Goal: Task Accomplishment & Management: Manage account settings

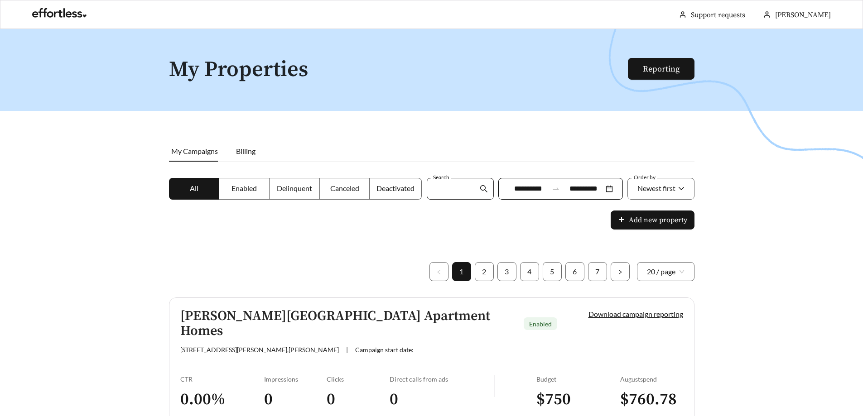
click at [463, 183] on input "Search" at bounding box center [455, 189] width 45 height 21
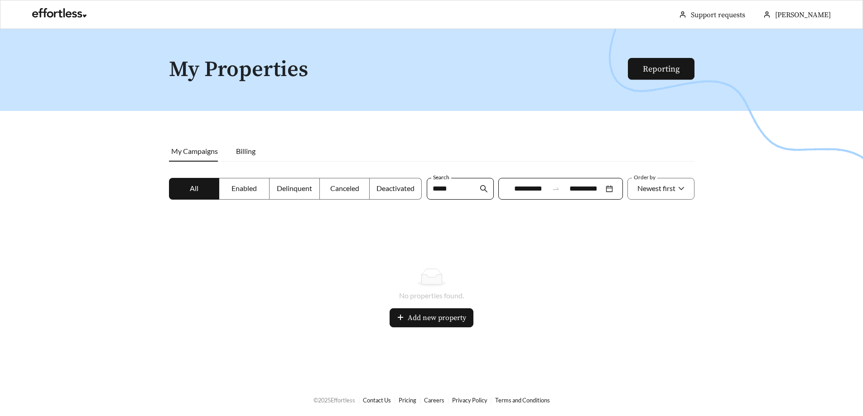
drag, startPoint x: 434, startPoint y: 191, endPoint x: 418, endPoint y: 191, distance: 15.9
click at [418, 191] on div "**********" at bounding box center [432, 194] width 530 height 33
type input "*******"
click at [482, 192] on icon "search" at bounding box center [484, 189] width 8 height 8
click at [474, 240] on div at bounding box center [431, 237] width 863 height 416
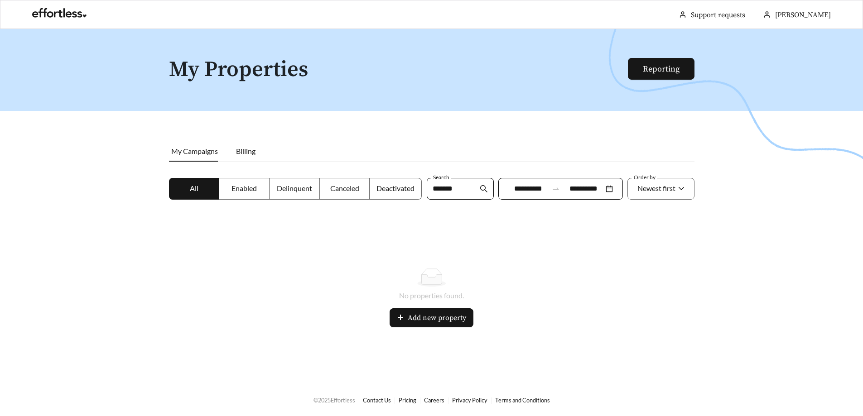
drag, startPoint x: 430, startPoint y: 189, endPoint x: 423, endPoint y: 189, distance: 7.3
click at [423, 189] on div "**********" at bounding box center [432, 194] width 530 height 33
click at [184, 148] on span "My Campaigns" at bounding box center [194, 151] width 47 height 9
click at [652, 70] on link "Reporting" at bounding box center [661, 69] width 37 height 10
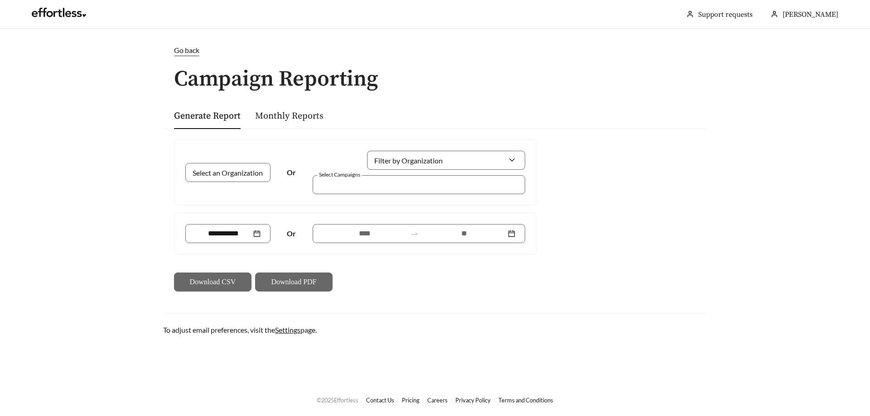
click at [210, 118] on link "Generate Report" at bounding box center [207, 116] width 67 height 11
click at [189, 55] on div "Go back" at bounding box center [186, 50] width 25 height 11
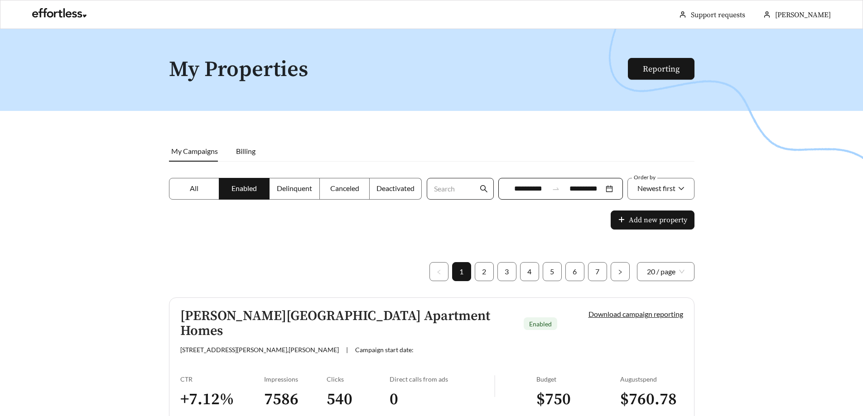
click at [442, 187] on input "Search" at bounding box center [455, 189] width 45 height 21
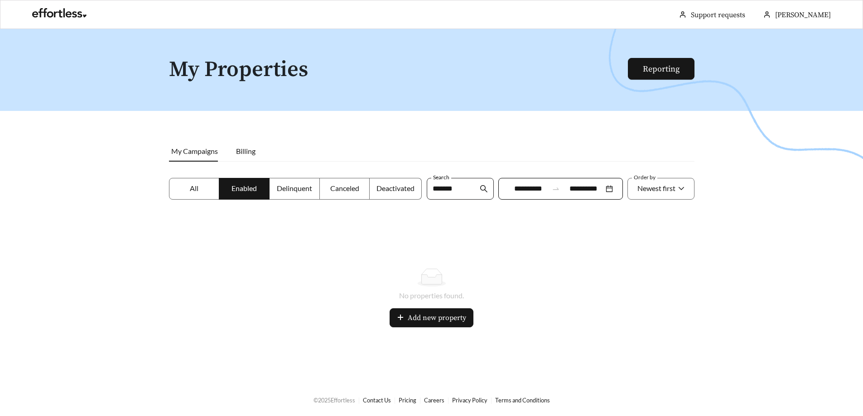
type input "*******"
click at [488, 189] on span "*******" at bounding box center [460, 189] width 67 height 22
drag, startPoint x: 463, startPoint y: 189, endPoint x: 390, endPoint y: 189, distance: 73.0
click at [390, 189] on div "**********" at bounding box center [432, 194] width 530 height 33
click at [181, 220] on div at bounding box center [431, 237] width 863 height 416
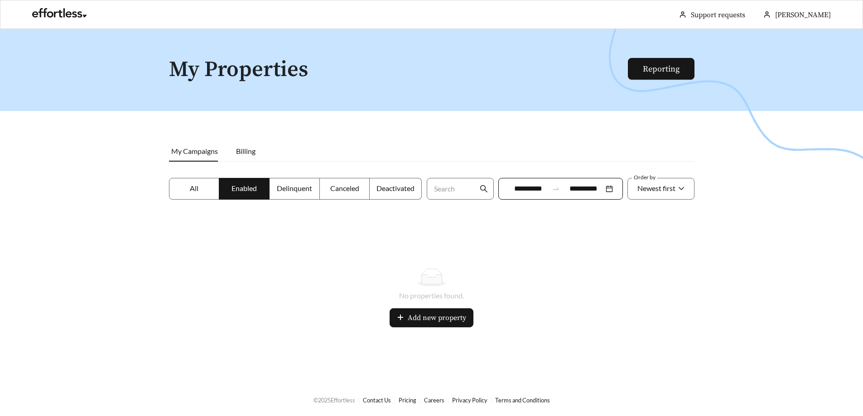
click at [192, 183] on label "All" at bounding box center [194, 189] width 51 height 22
click at [315, 234] on div at bounding box center [431, 237] width 863 height 416
click at [295, 184] on label "Delinquent" at bounding box center [295, 189] width 50 height 22
click at [185, 189] on label "All" at bounding box center [194, 189] width 51 height 22
click at [454, 195] on input "******" at bounding box center [455, 189] width 45 height 21
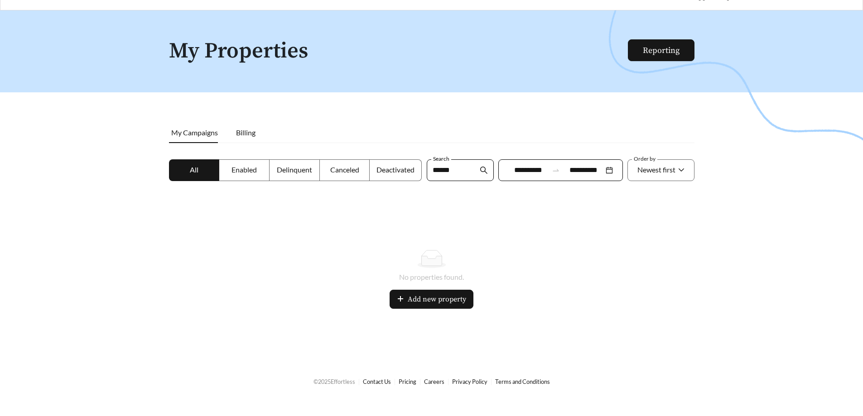
scroll to position [29, 0]
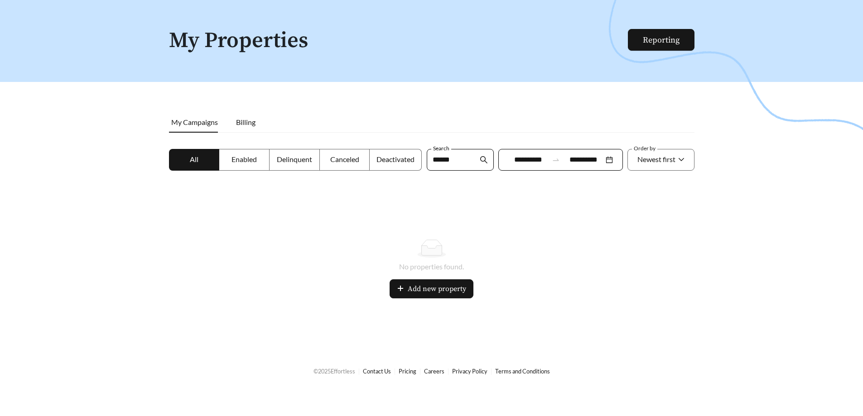
click at [200, 171] on div "All Enabled Delinquent Canceled Deactivated" at bounding box center [296, 165] width 258 height 33
click at [206, 157] on span at bounding box center [194, 160] width 50 height 21
click at [344, 106] on div at bounding box center [431, 208] width 863 height 416
click at [245, 114] on li "Billing" at bounding box center [246, 122] width 38 height 21
click at [245, 119] on span "Billing" at bounding box center [245, 122] width 19 height 9
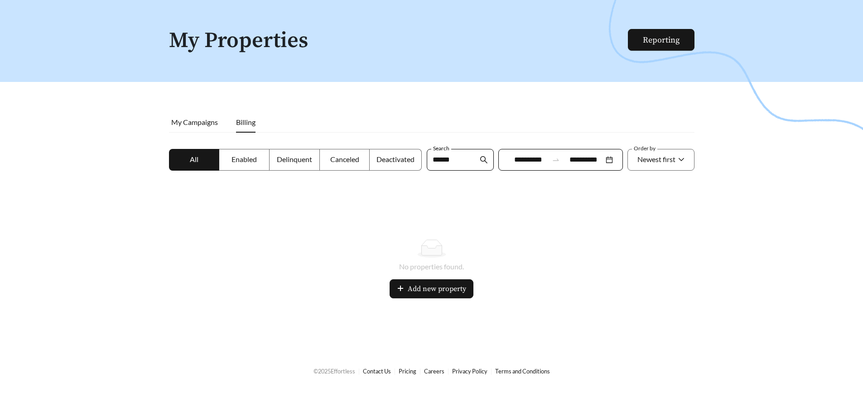
click at [245, 126] on span "Billing" at bounding box center [245, 122] width 19 height 9
click at [205, 126] on span "My Campaigns" at bounding box center [194, 122] width 47 height 9
click at [465, 160] on input "******" at bounding box center [455, 160] width 45 height 21
drag, startPoint x: 464, startPoint y: 161, endPoint x: 408, endPoint y: 164, distance: 56.7
click at [409, 164] on div "**********" at bounding box center [432, 165] width 530 height 33
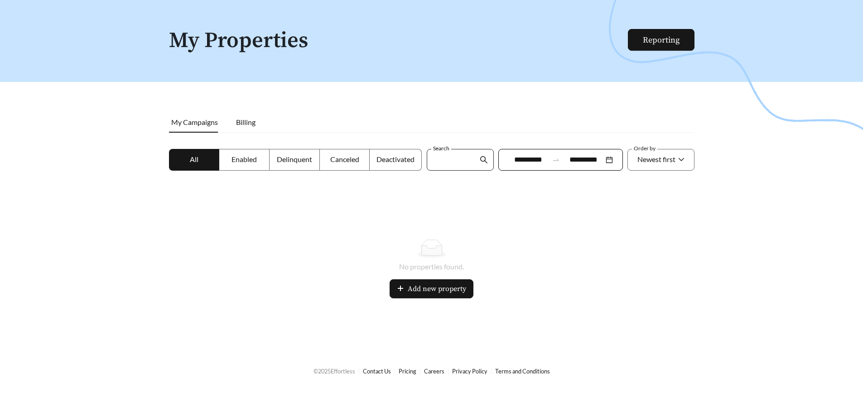
click at [480, 161] on icon "search" at bounding box center [484, 160] width 8 height 8
click at [312, 248] on div at bounding box center [432, 249] width 504 height 18
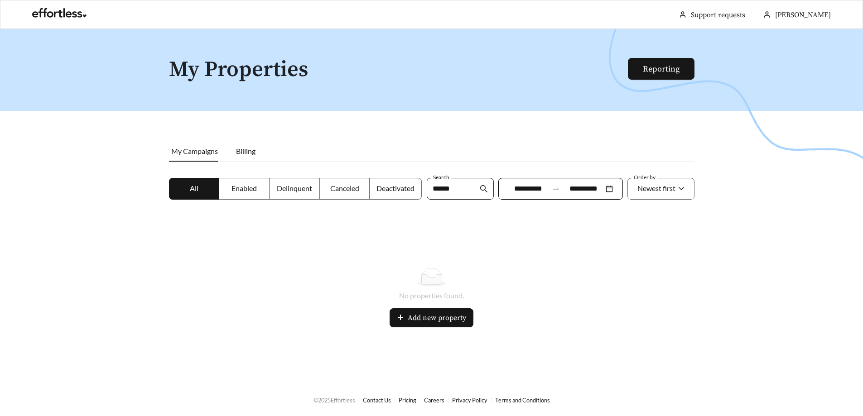
click at [471, 182] on input "******" at bounding box center [455, 189] width 45 height 21
click at [480, 190] on icon "search" at bounding box center [484, 189] width 8 height 8
click at [434, 194] on input "******" at bounding box center [455, 189] width 45 height 21
click at [450, 193] on input "******" at bounding box center [455, 189] width 45 height 21
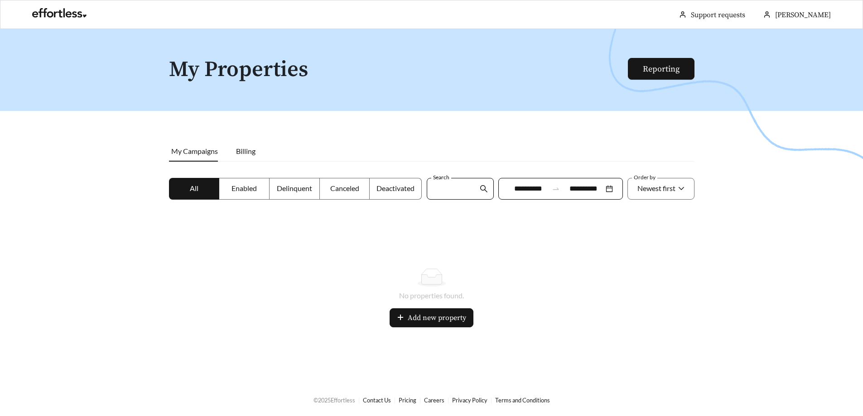
click at [339, 266] on div "No properties found. Add new property" at bounding box center [432, 298] width 526 height 110
click at [428, 317] on span "Add new property" at bounding box center [437, 318] width 58 height 11
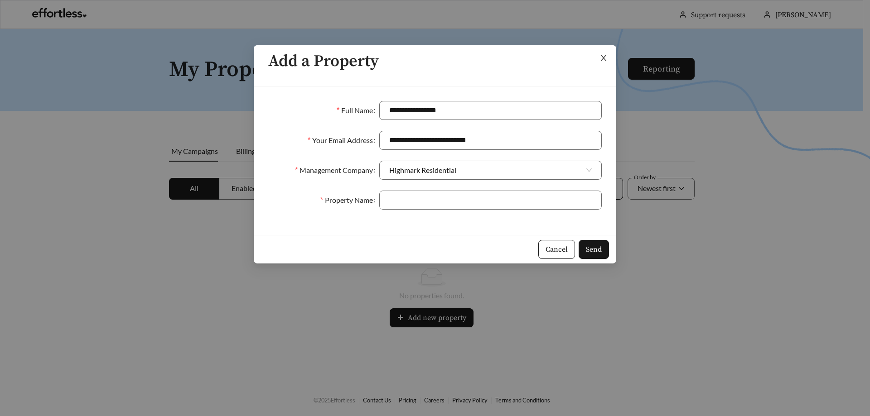
click at [605, 62] on icon "close" at bounding box center [604, 58] width 8 height 8
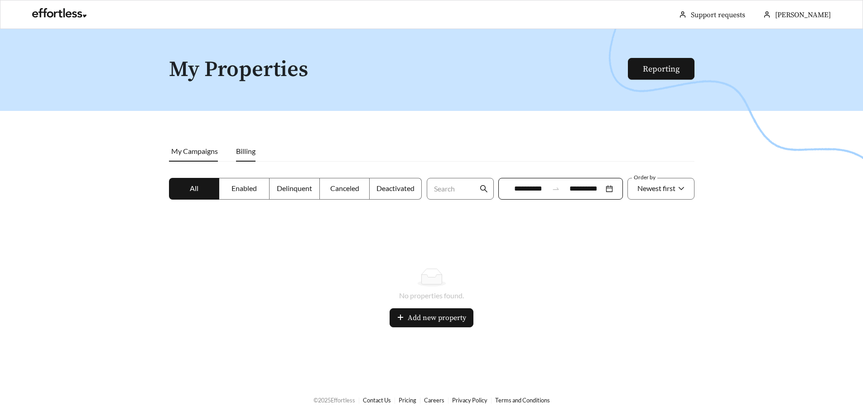
click at [246, 150] on span "Billing" at bounding box center [245, 151] width 19 height 9
click at [176, 155] on span "My Campaigns" at bounding box center [194, 151] width 47 height 9
click at [59, 15] on link at bounding box center [59, 15] width 54 height 9
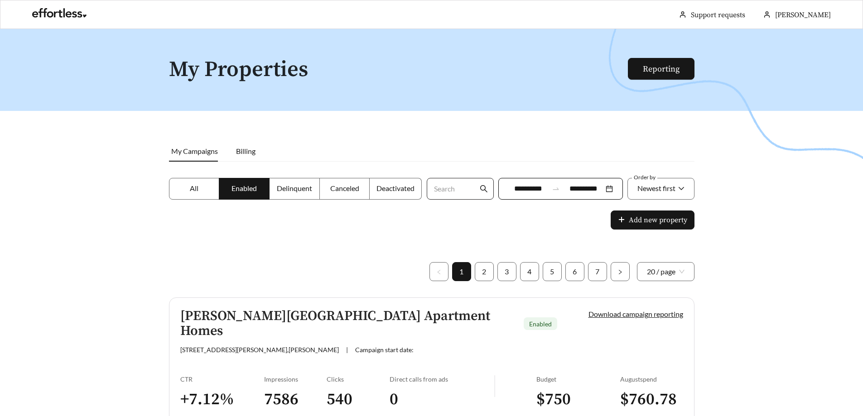
drag, startPoint x: 443, startPoint y: 183, endPoint x: 450, endPoint y: 185, distance: 6.6
click at [443, 183] on input "Search" at bounding box center [455, 189] width 45 height 21
type input "*******"
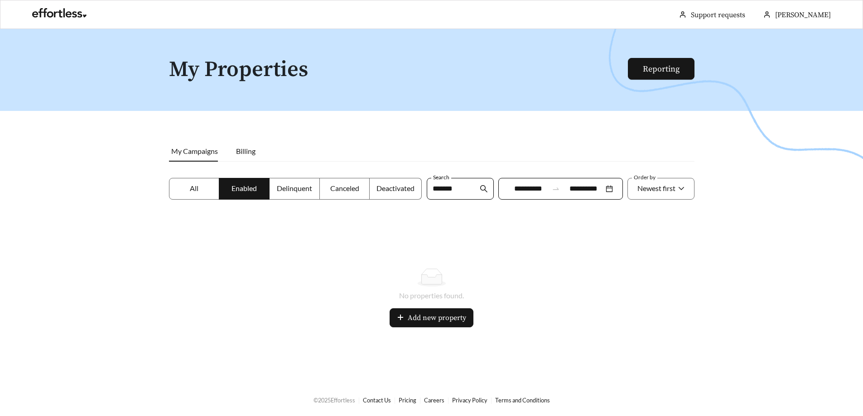
drag, startPoint x: 466, startPoint y: 190, endPoint x: 409, endPoint y: 193, distance: 56.7
click at [409, 193] on div "**********" at bounding box center [432, 194] width 530 height 33
click at [181, 182] on label "All" at bounding box center [194, 189] width 51 height 22
click at [48, 11] on link at bounding box center [59, 15] width 54 height 9
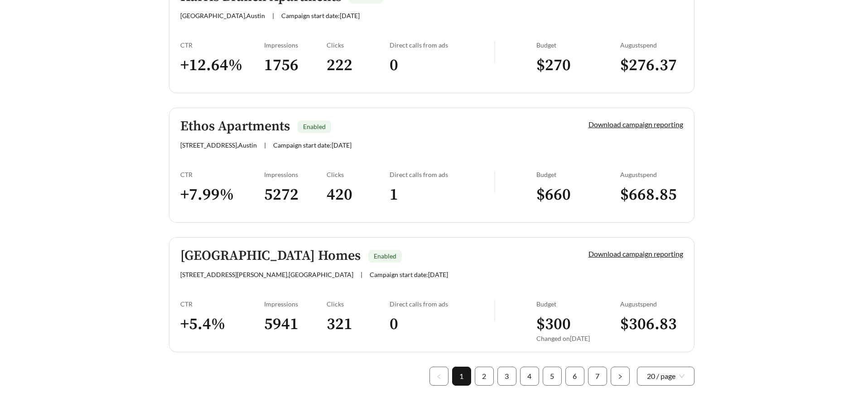
scroll to position [2541, 0]
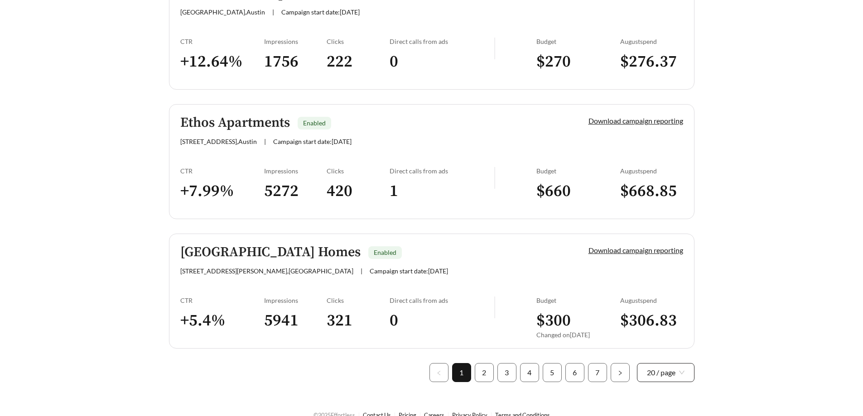
click at [673, 364] on span "20 / page" at bounding box center [666, 373] width 38 height 18
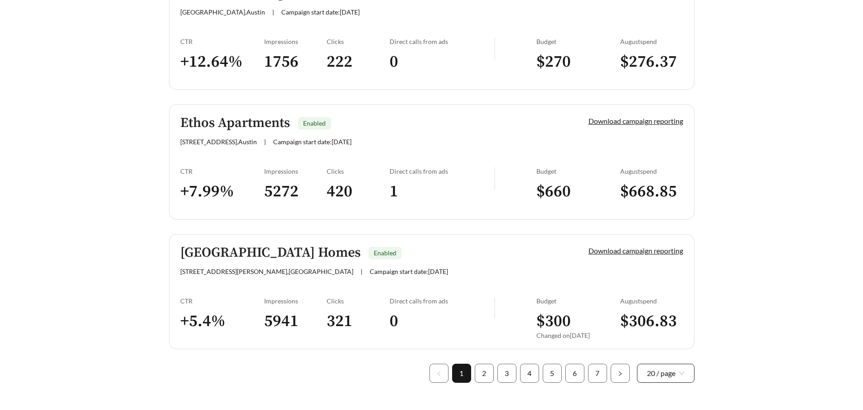
click at [670, 364] on span "20 / page" at bounding box center [666, 373] width 38 height 18
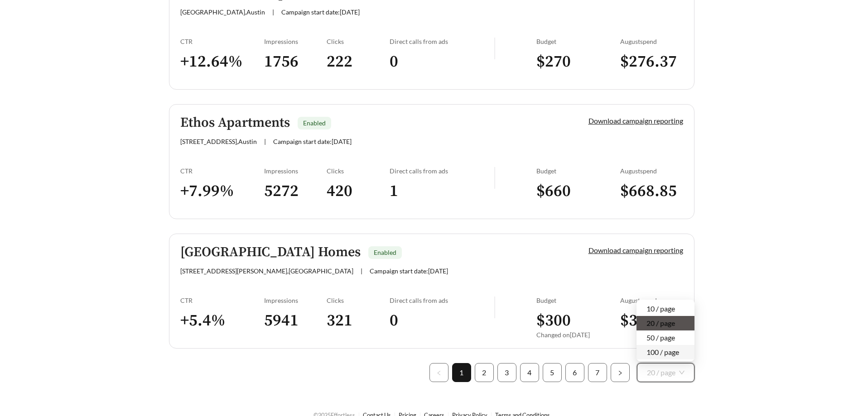
click at [667, 348] on div "100 / page" at bounding box center [666, 353] width 38 height 10
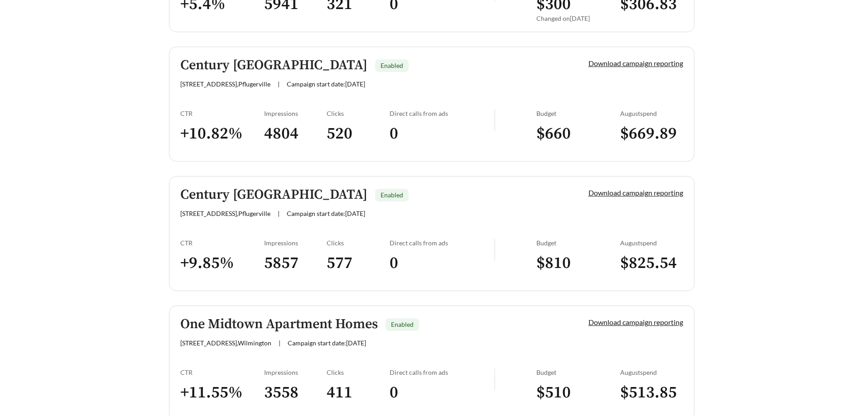
scroll to position [2858, 0]
click at [268, 187] on h5 "Century [GEOGRAPHIC_DATA]" at bounding box center [273, 194] width 187 height 15
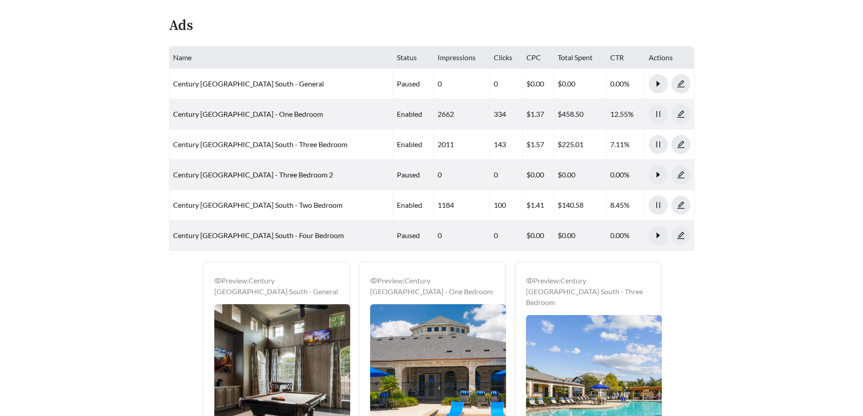
scroll to position [363, 0]
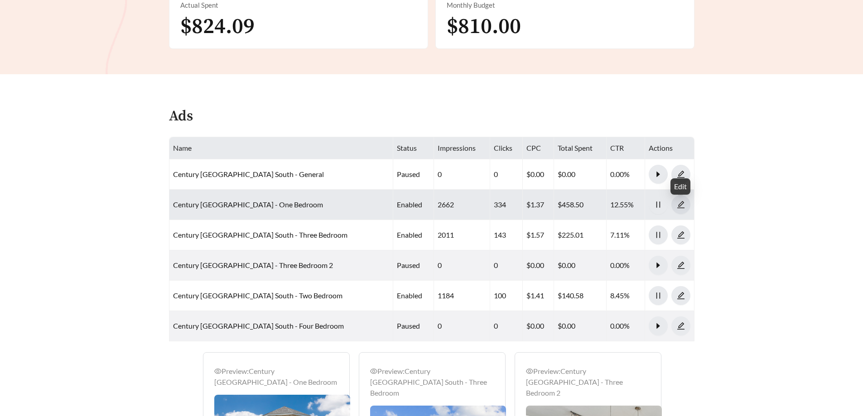
click at [682, 205] on icon "edit" at bounding box center [680, 204] width 7 height 7
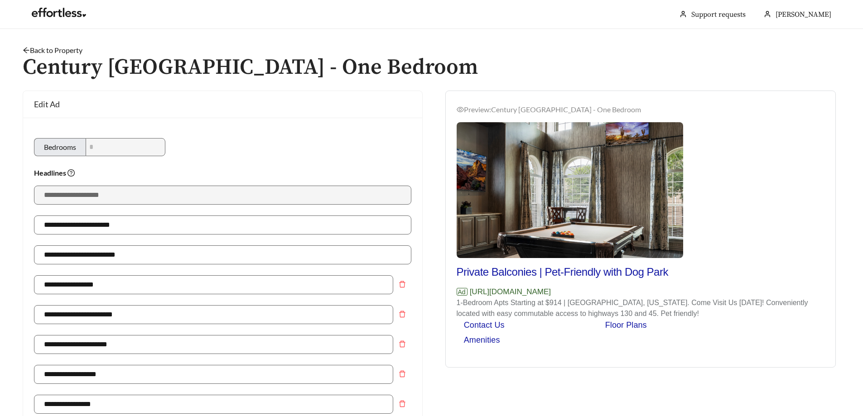
click at [585, 367] on div "Preview: Century [GEOGRAPHIC_DATA] South - One Bedroom Private Balconies | Pet-…" at bounding box center [641, 230] width 390 height 275
click at [582, 271] on h2 "Private Balconies | Pet-Friendly with Dog Park" at bounding box center [641, 273] width 368 height 14
drag, startPoint x: 566, startPoint y: 272, endPoint x: 568, endPoint y: 366, distance: 93.8
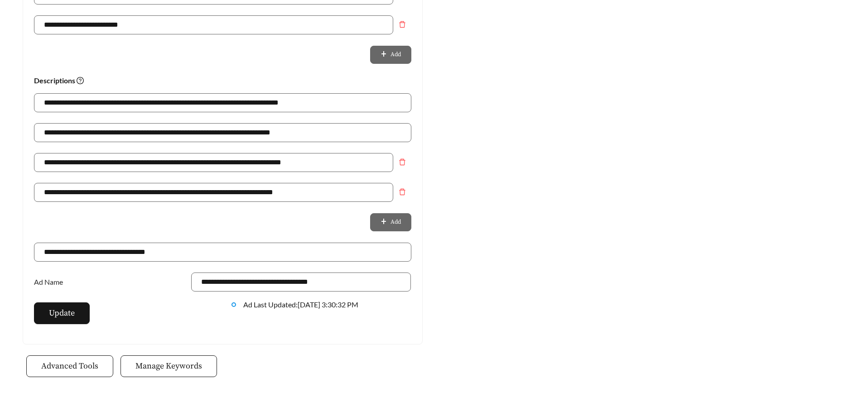
scroll to position [609, 0]
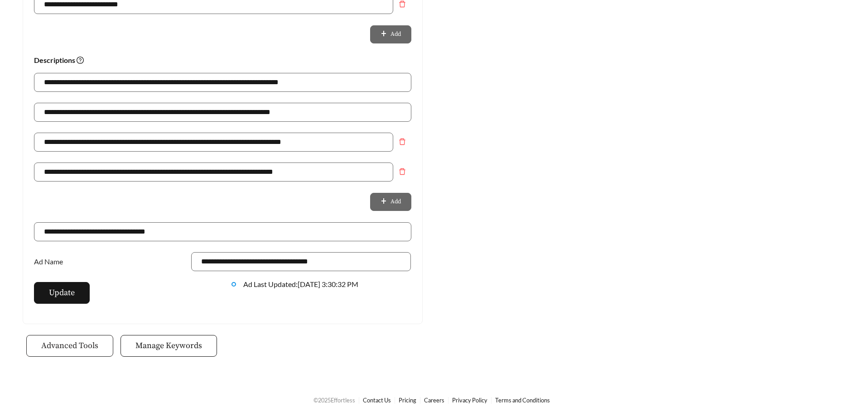
click at [71, 344] on span "Advanced Tools" at bounding box center [69, 346] width 57 height 12
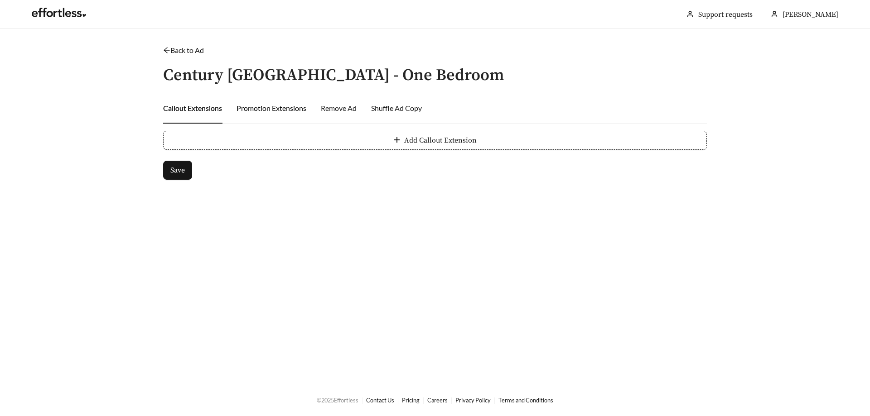
click at [288, 106] on div "Promotion Extensions" at bounding box center [272, 108] width 70 height 11
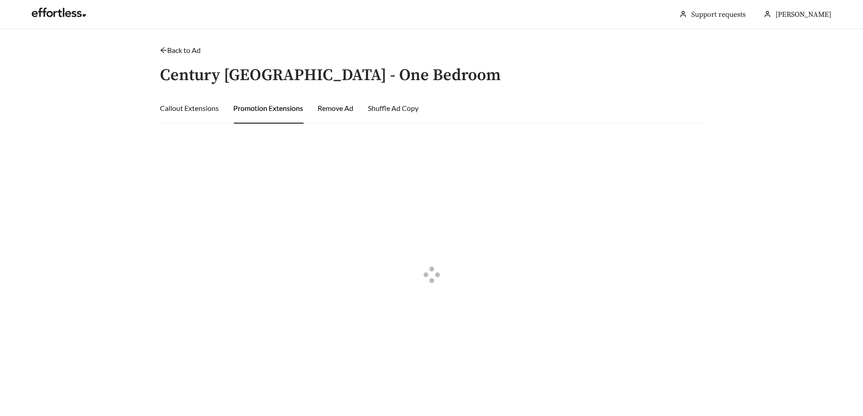
click at [327, 109] on div "Remove Ad" at bounding box center [336, 108] width 36 height 11
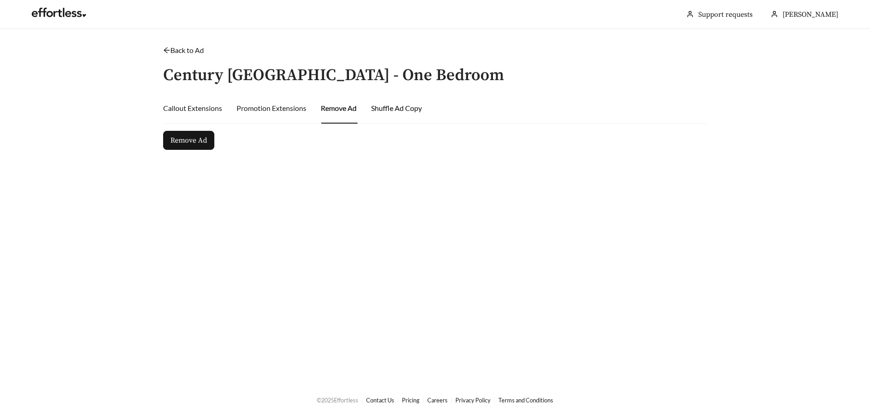
click at [406, 107] on div "Shuffle Ad Copy" at bounding box center [396, 108] width 51 height 11
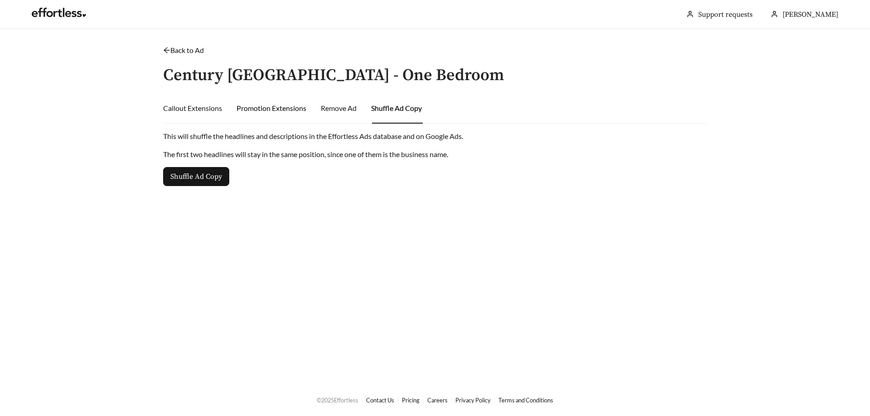
click at [285, 111] on div "Promotion Extensions" at bounding box center [272, 108] width 70 height 11
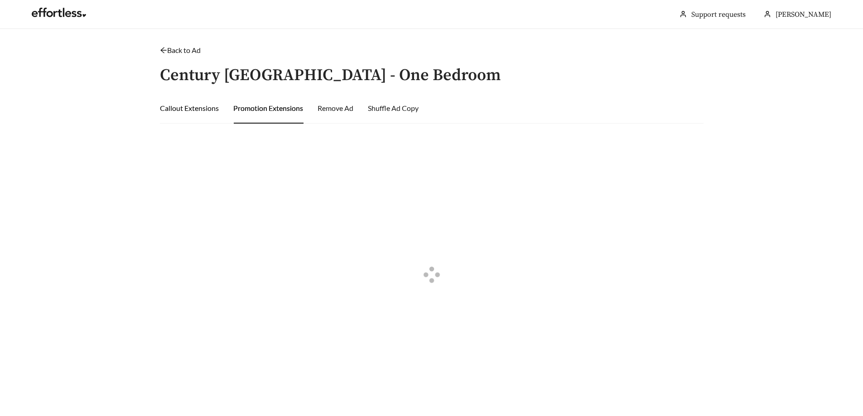
click at [205, 110] on div "Callout Extensions" at bounding box center [189, 108] width 59 height 11
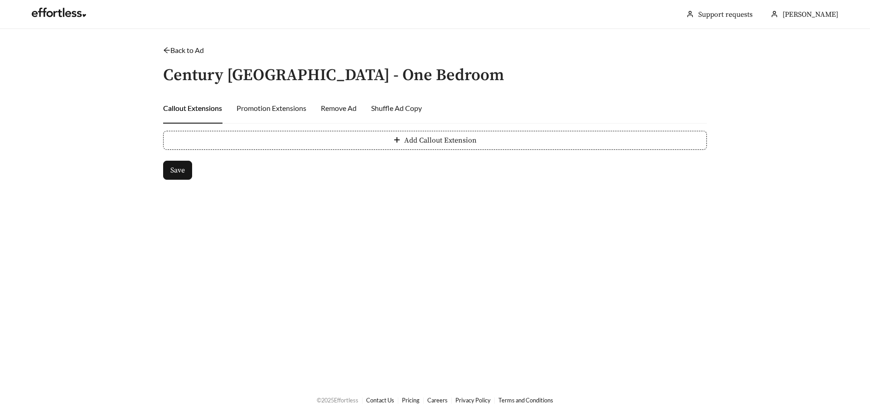
click at [177, 43] on main "Back to Ad / Century [GEOGRAPHIC_DATA] South - One Bedroom Callout Extensions P…" at bounding box center [435, 206] width 870 height 355
click at [174, 48] on link "Back to Ad" at bounding box center [183, 50] width 41 height 9
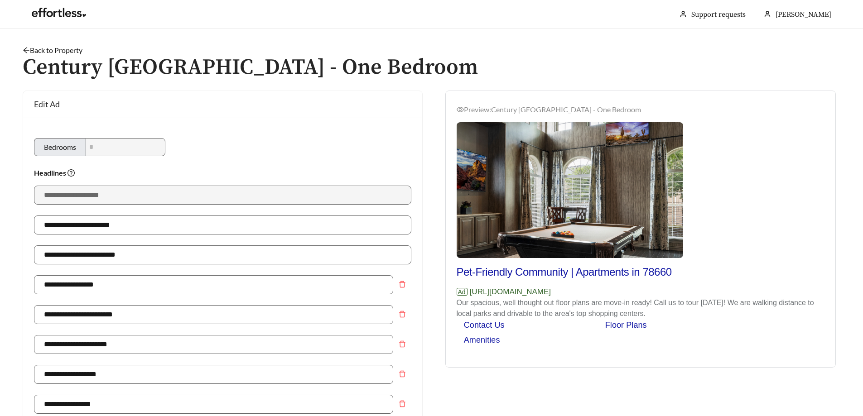
click at [67, 48] on link "Back to Property" at bounding box center [53, 50] width 60 height 9
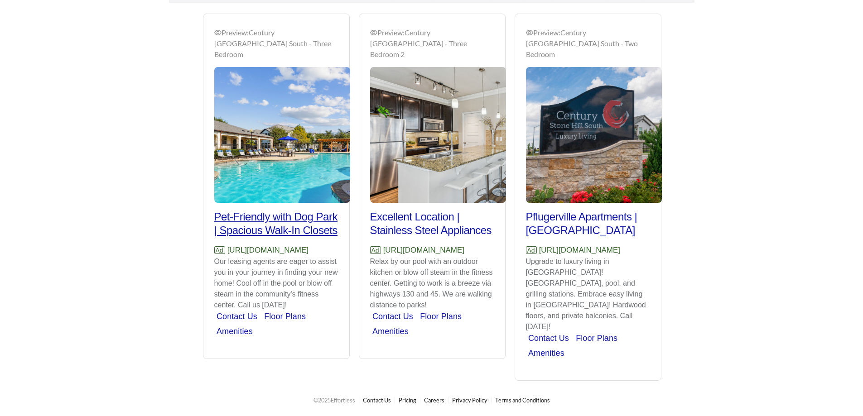
scroll to position [714, 0]
drag, startPoint x: 285, startPoint y: 206, endPoint x: 68, endPoint y: 214, distance: 217.2
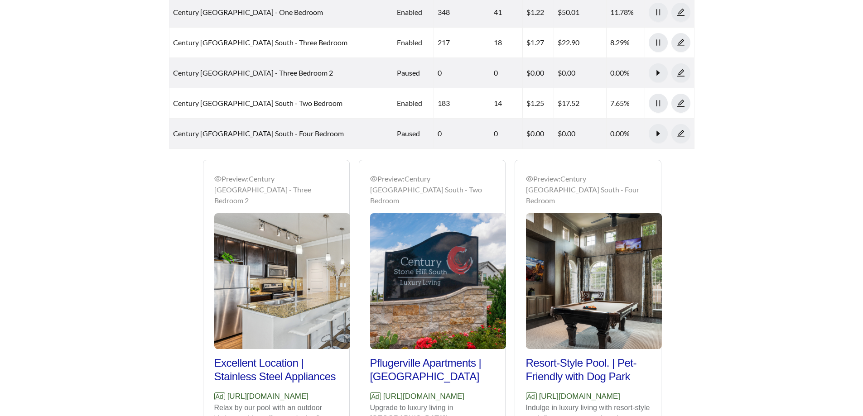
scroll to position [487, 0]
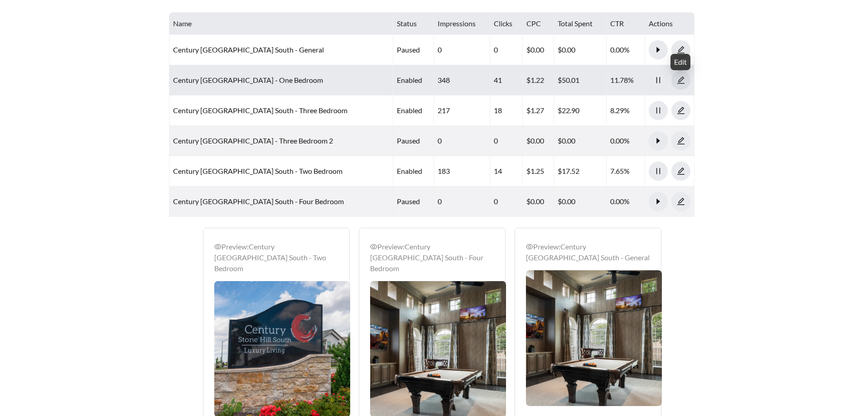
click at [684, 84] on icon "edit" at bounding box center [680, 80] width 7 height 7
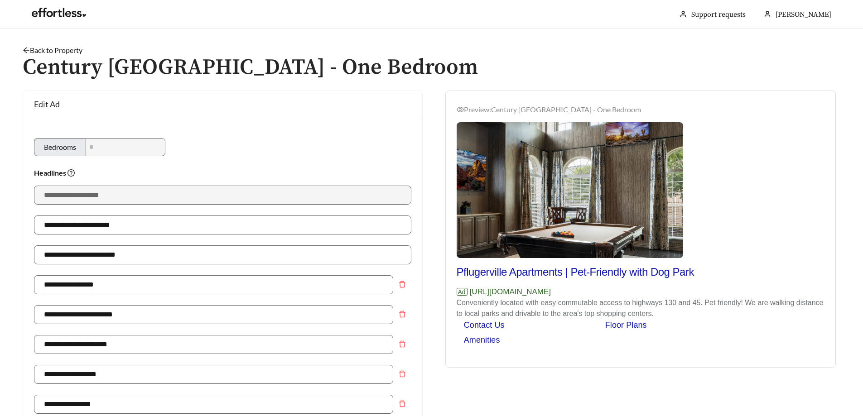
click at [74, 52] on link "Back to Property" at bounding box center [53, 50] width 60 height 9
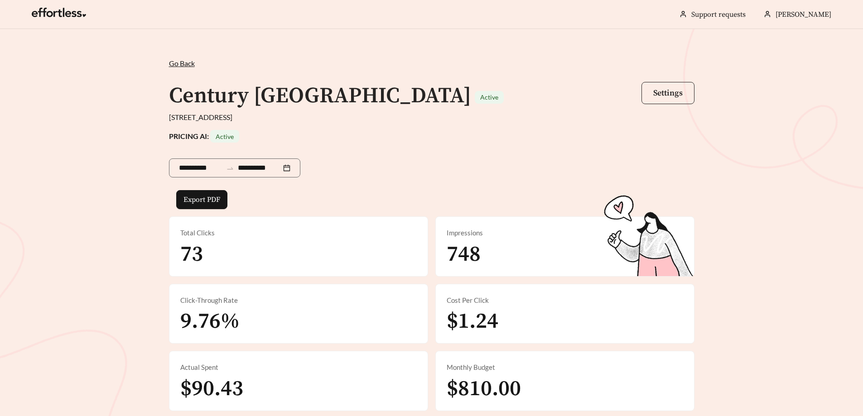
click at [680, 84] on button "Settings" at bounding box center [668, 93] width 53 height 22
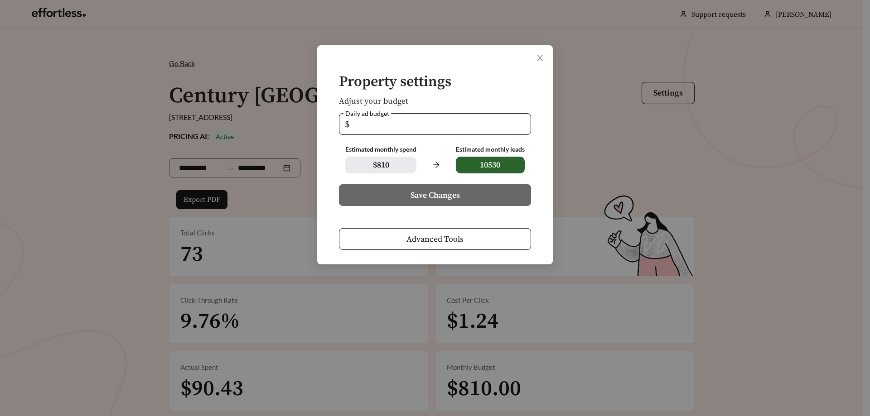
click at [450, 240] on span "Advanced Tools" at bounding box center [434, 239] width 57 height 12
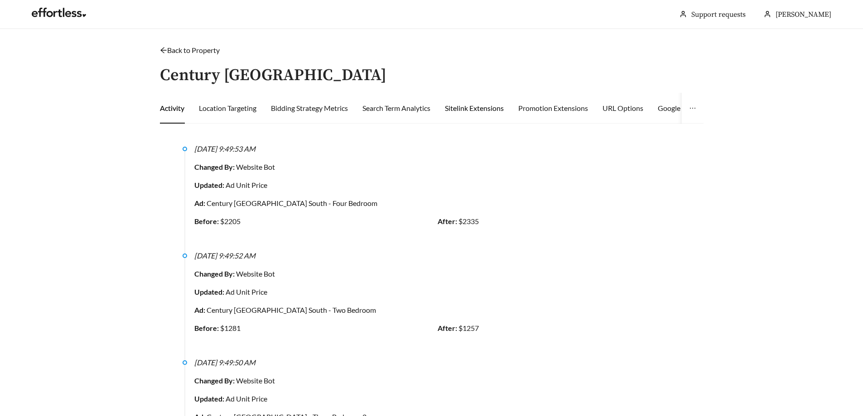
click at [488, 105] on div "Sitelink Extensions" at bounding box center [474, 108] width 59 height 11
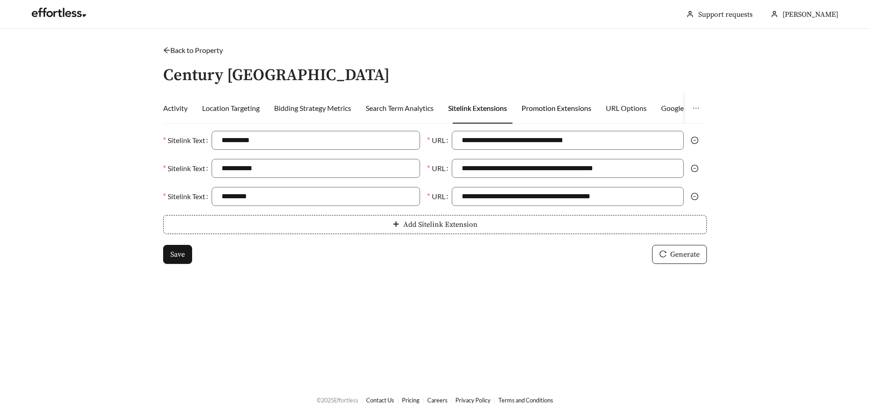
click at [548, 110] on div "Promotion Extensions" at bounding box center [557, 108] width 70 height 11
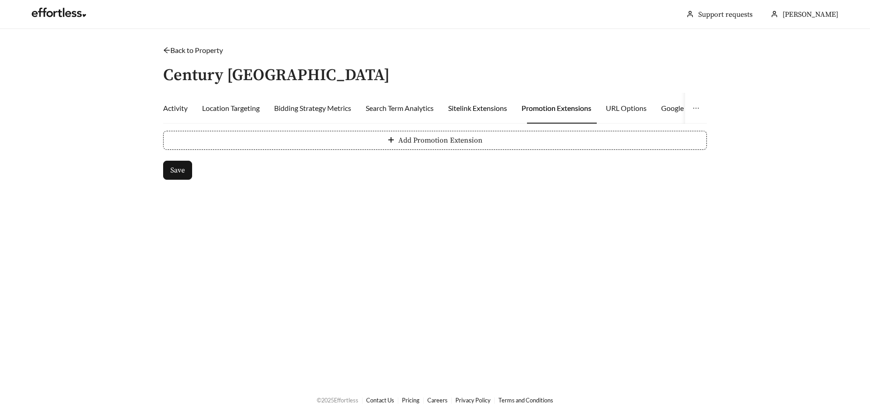
click at [491, 110] on div "Sitelink Extensions" at bounding box center [477, 108] width 59 height 11
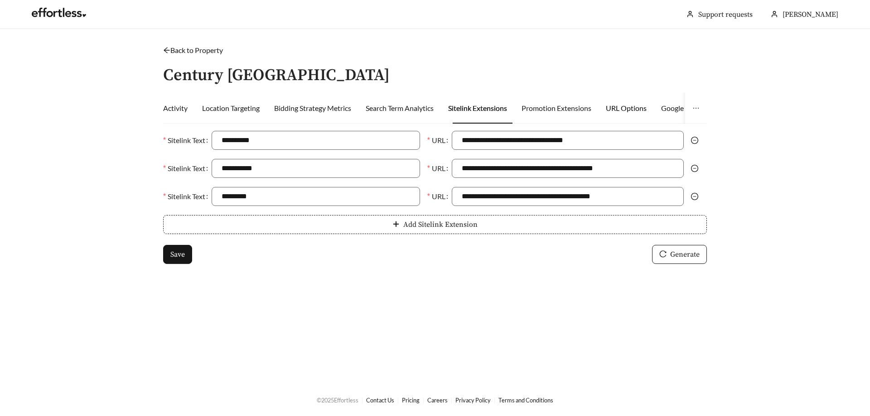
click at [619, 107] on div "URL Options" at bounding box center [626, 108] width 41 height 11
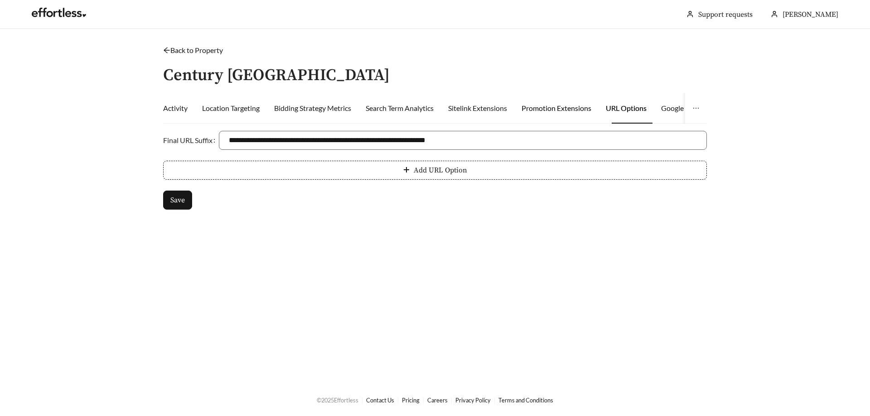
click at [575, 112] on div "Promotion Extensions" at bounding box center [557, 108] width 70 height 11
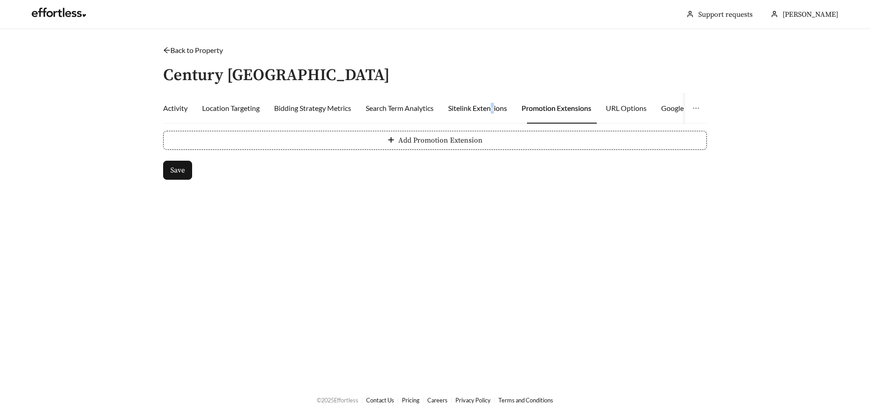
click at [495, 110] on div "Sitelink Extensions" at bounding box center [477, 108] width 59 height 11
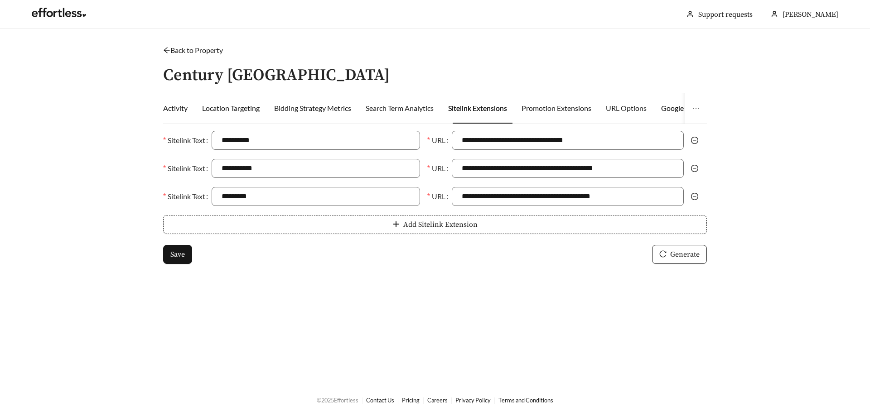
click at [668, 109] on div "Google Analytics" at bounding box center [687, 108] width 53 height 11
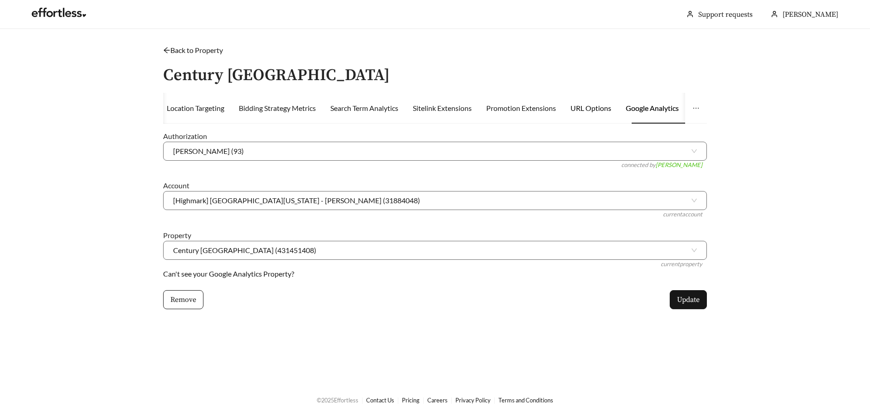
click at [589, 108] on div "URL Options" at bounding box center [591, 108] width 41 height 11
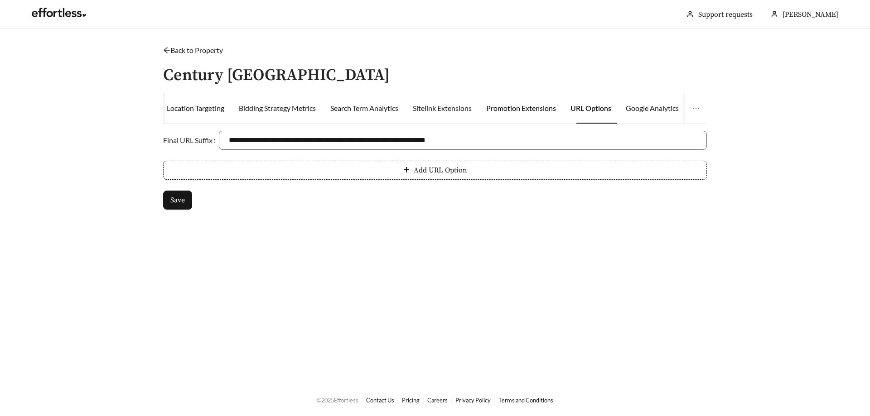
click at [528, 111] on div "Promotion Extensions" at bounding box center [521, 108] width 70 height 11
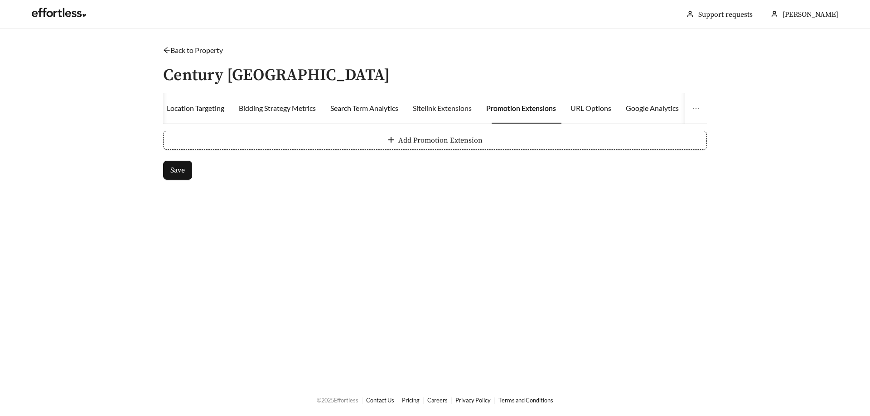
click at [438, 116] on div "Sitelink Extensions" at bounding box center [442, 108] width 59 height 31
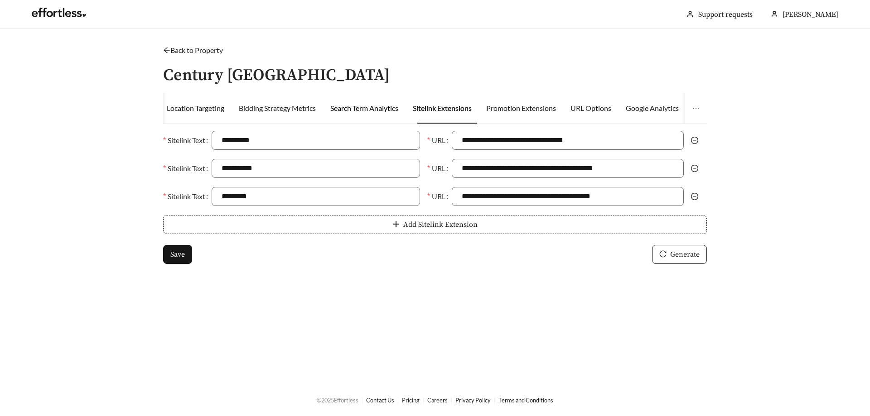
click at [368, 111] on div "Search Term Analytics" at bounding box center [364, 108] width 68 height 11
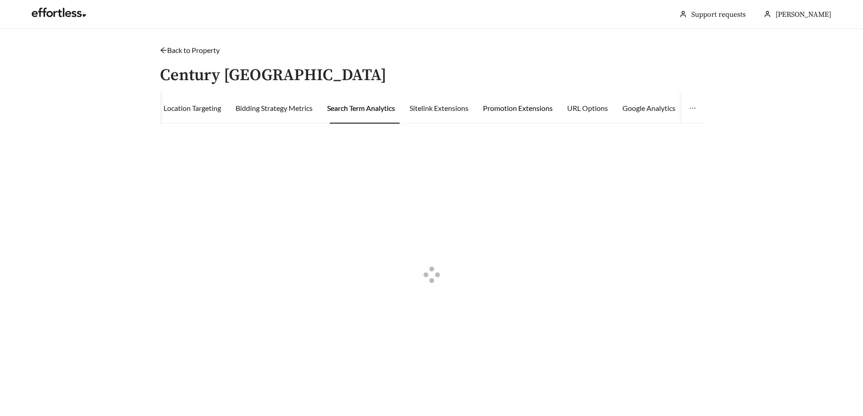
click at [537, 103] on div "Promotion Extensions" at bounding box center [518, 108] width 70 height 11
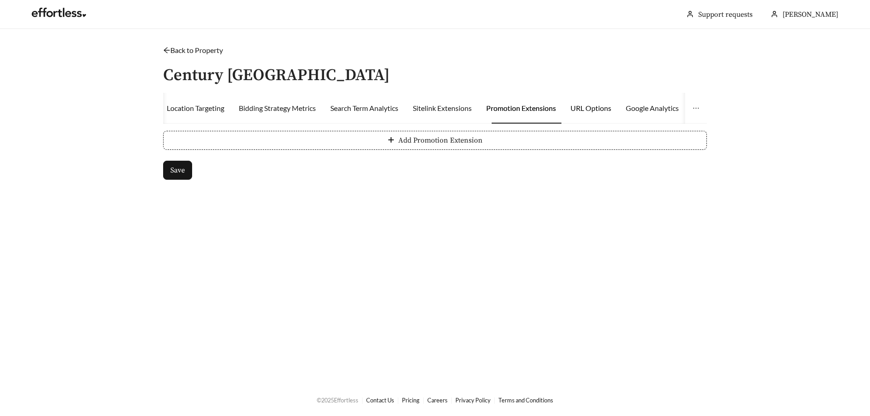
click at [610, 109] on div "URL Options" at bounding box center [591, 108] width 41 height 11
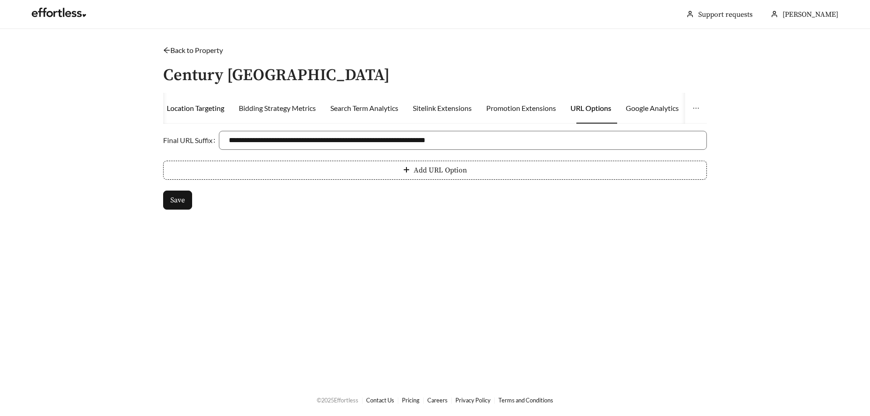
click at [208, 108] on div "Location Targeting" at bounding box center [196, 108] width 58 height 11
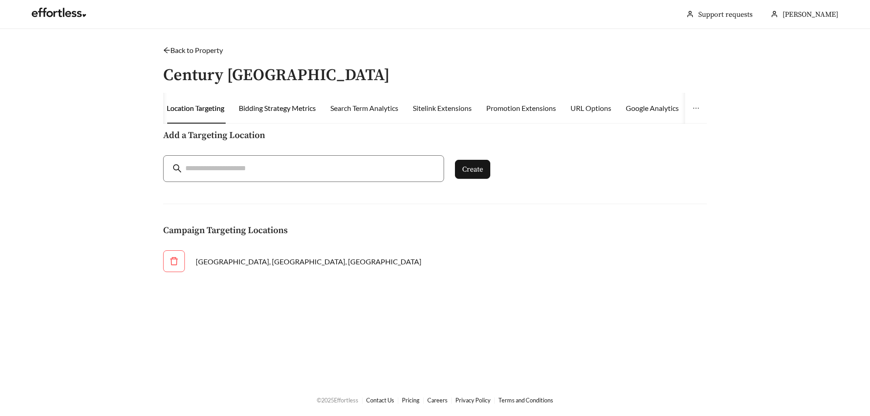
click at [265, 106] on div "Bidding Strategy Metrics" at bounding box center [277, 108] width 77 height 11
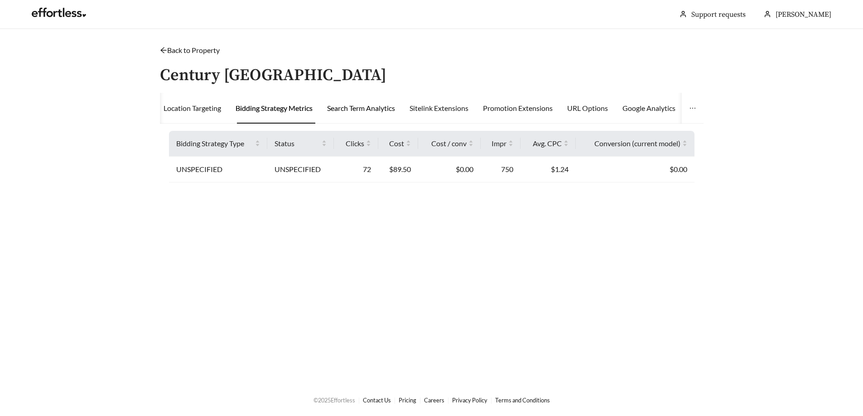
click at [371, 110] on div "Search Term Analytics" at bounding box center [361, 108] width 68 height 11
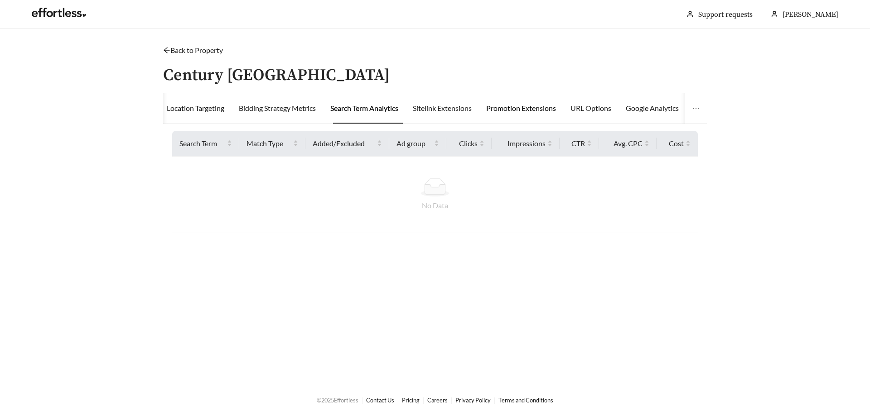
click at [525, 110] on div "Promotion Extensions" at bounding box center [521, 108] width 70 height 11
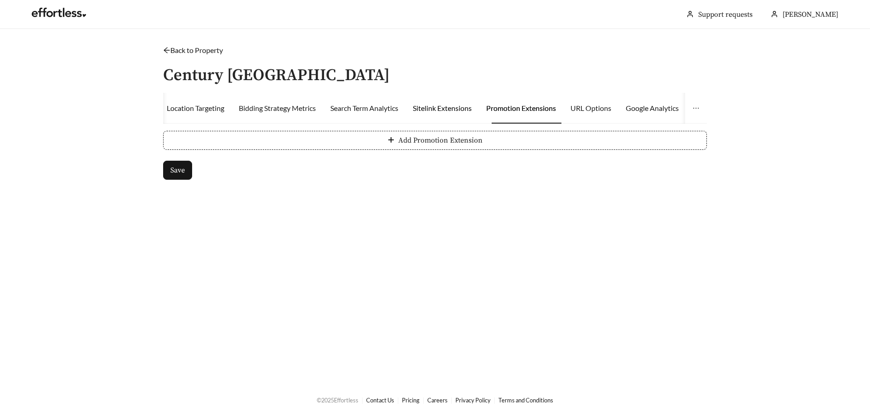
click at [438, 106] on div "Sitelink Extensions" at bounding box center [442, 108] width 59 height 11
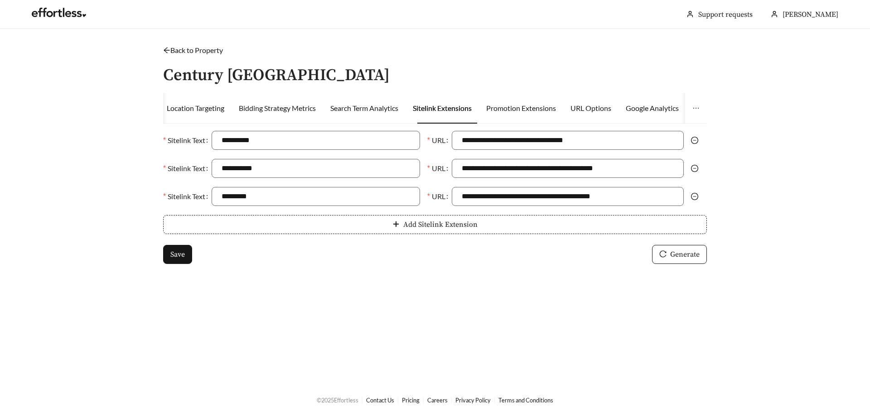
click at [172, 51] on link "Back to Property" at bounding box center [193, 50] width 60 height 9
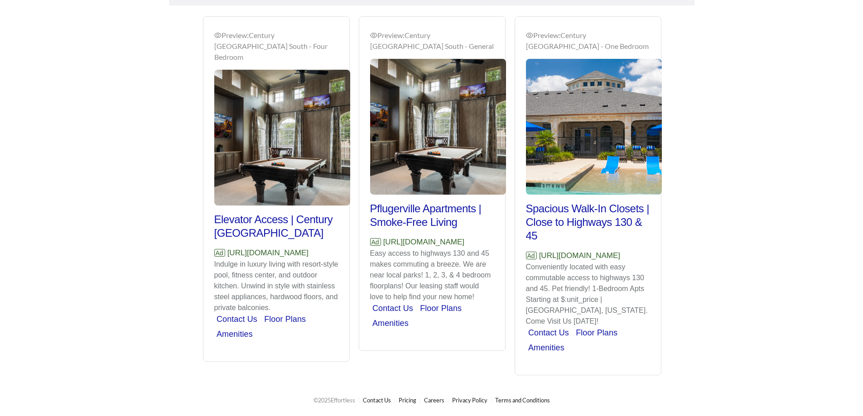
scroll to position [703, 0]
click at [264, 213] on h2 "Elevator Access | Century [GEOGRAPHIC_DATA]" at bounding box center [276, 226] width 124 height 27
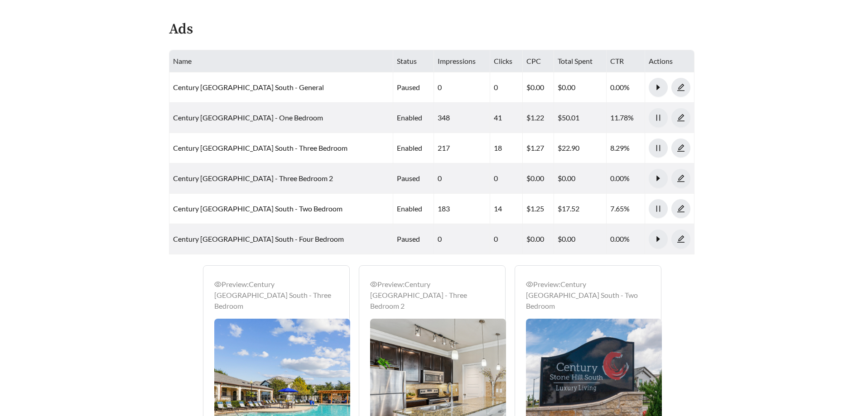
scroll to position [476, 0]
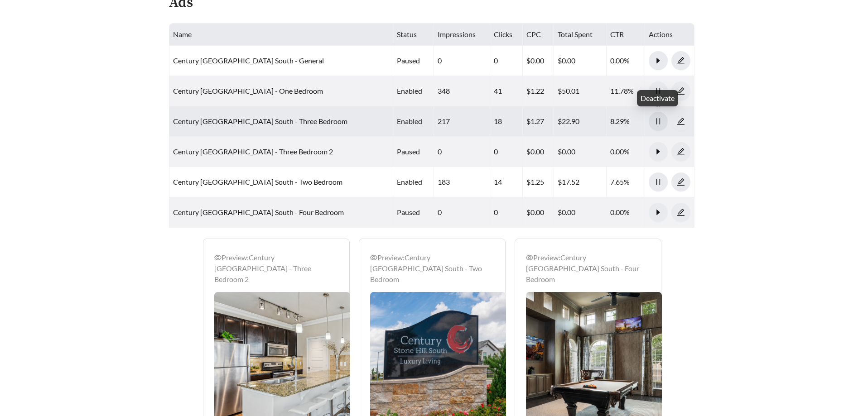
click at [655, 124] on icon "pause" at bounding box center [658, 121] width 8 height 8
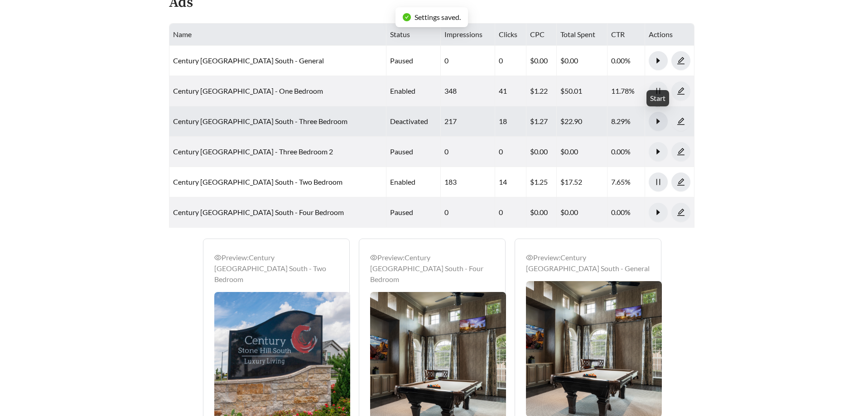
click at [658, 122] on icon "caret-right" at bounding box center [658, 121] width 3 height 5
click at [677, 122] on icon "edit" at bounding box center [681, 121] width 8 height 8
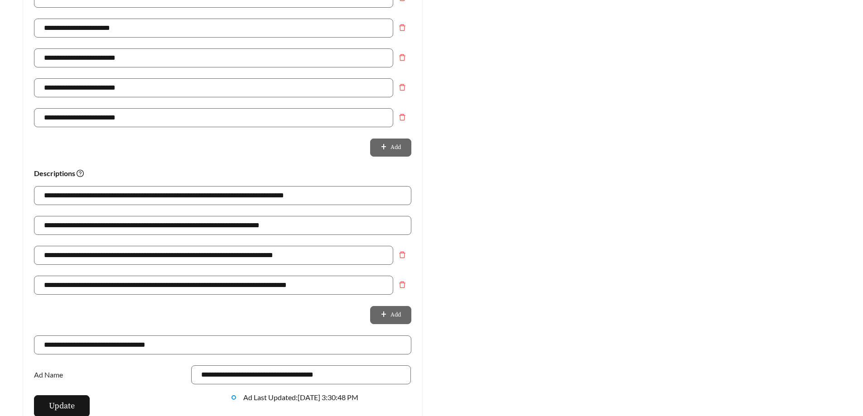
scroll to position [544, 0]
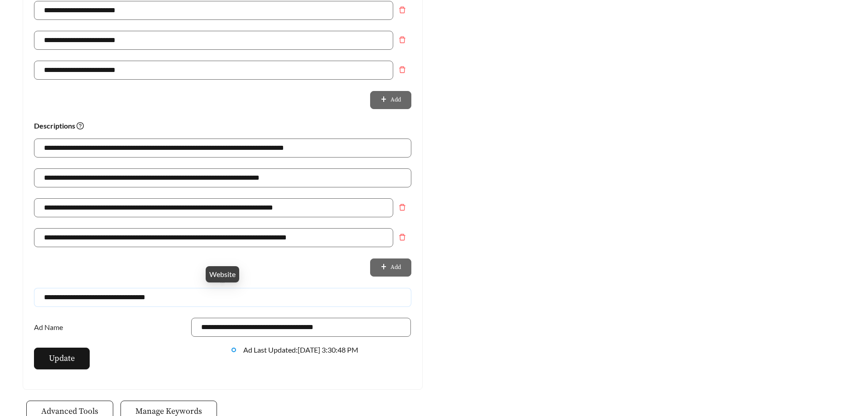
click at [184, 303] on input "**********" at bounding box center [222, 297] width 377 height 19
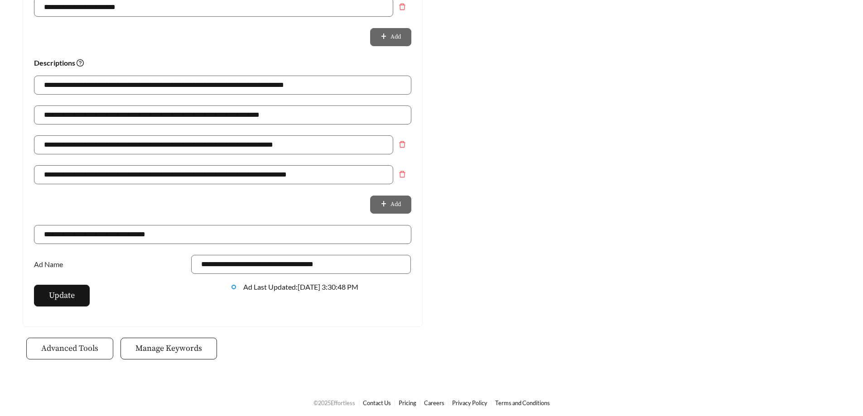
scroll to position [609, 0]
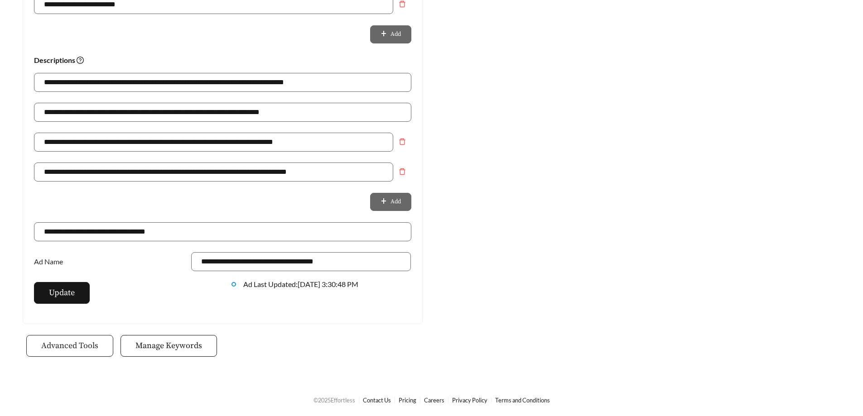
click at [74, 344] on span "Advanced Tools" at bounding box center [69, 346] width 57 height 12
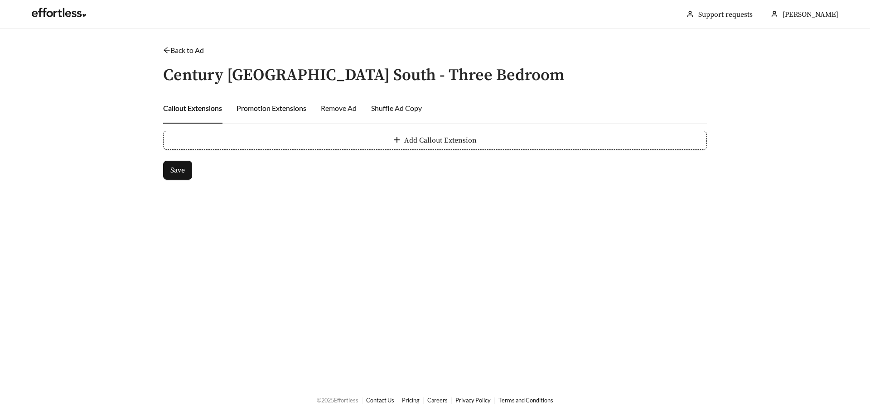
click at [261, 107] on div "Promotion Extensions" at bounding box center [272, 108] width 70 height 11
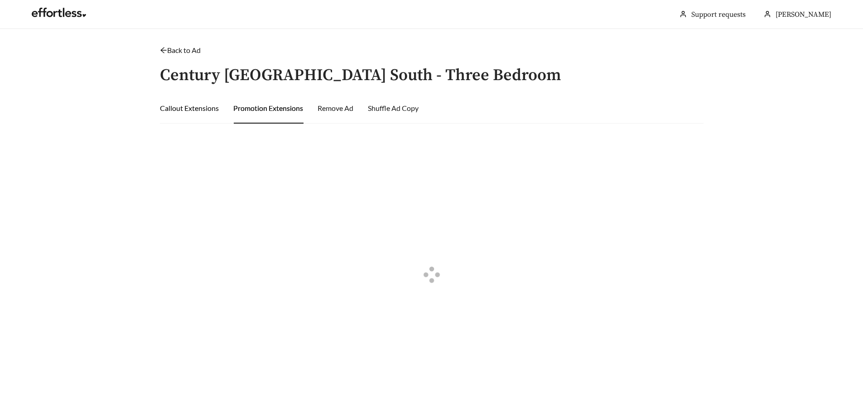
click at [201, 108] on div "Callout Extensions" at bounding box center [189, 108] width 59 height 11
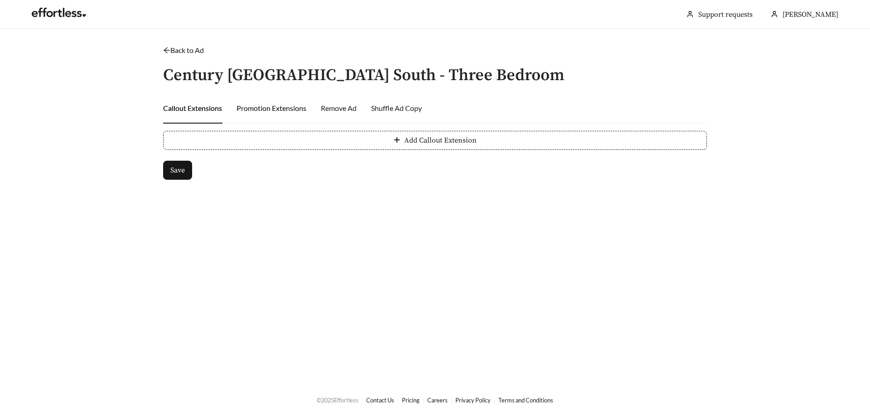
click at [246, 107] on div "Promotion Extensions" at bounding box center [272, 108] width 70 height 11
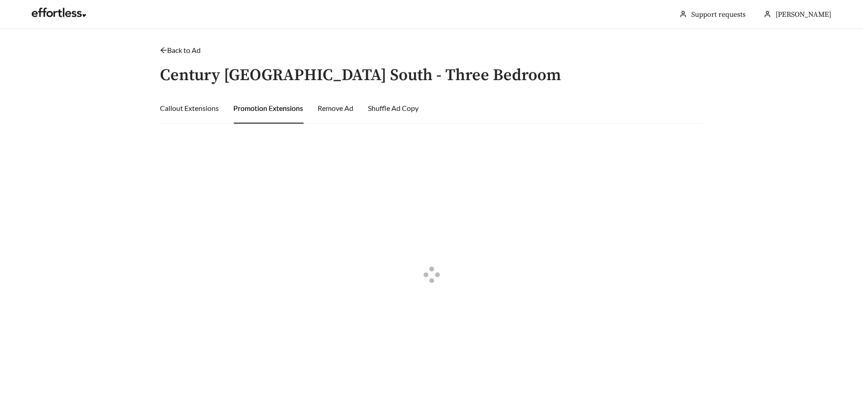
click at [176, 53] on link "Back to Ad" at bounding box center [180, 50] width 41 height 9
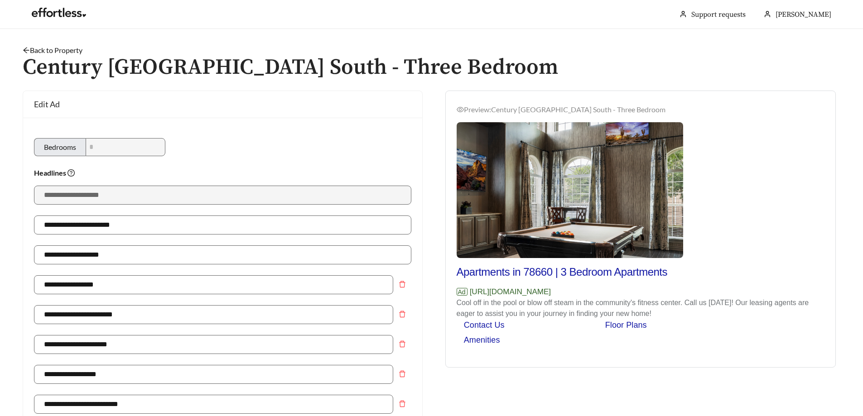
click at [39, 48] on link "Back to Property" at bounding box center [53, 50] width 60 height 9
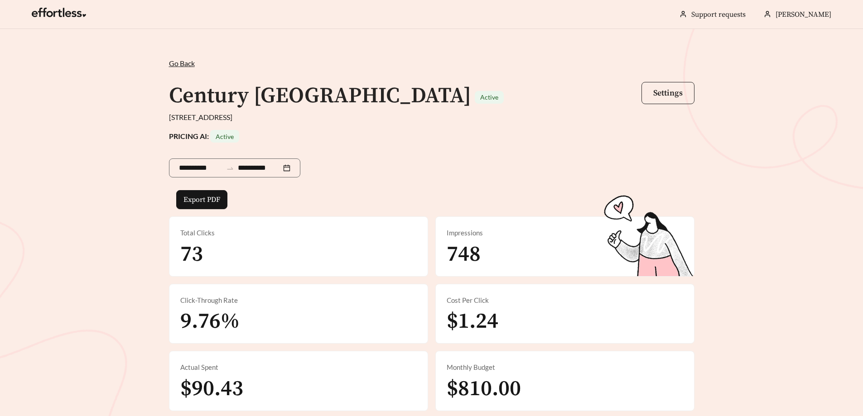
click at [643, 97] on button "Settings" at bounding box center [668, 93] width 53 height 22
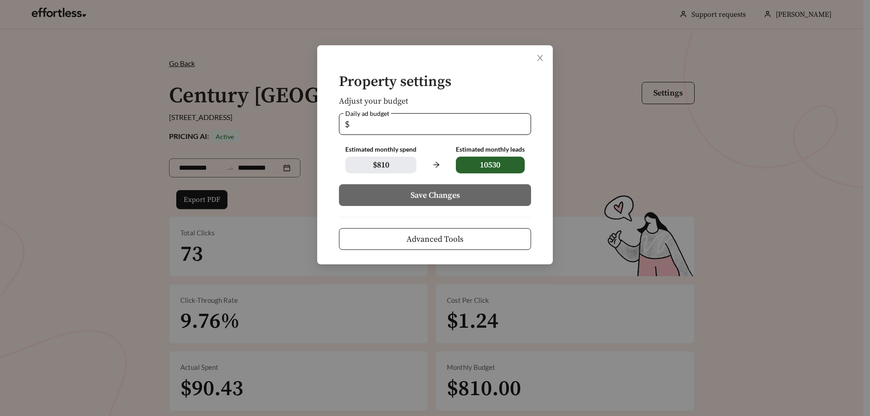
click at [440, 252] on div "Property settings Adjust your budget Daily ad budget $ ** Estimated monthly spe…" at bounding box center [435, 154] width 236 height 219
click at [444, 245] on span "Advanced Tools" at bounding box center [434, 239] width 57 height 12
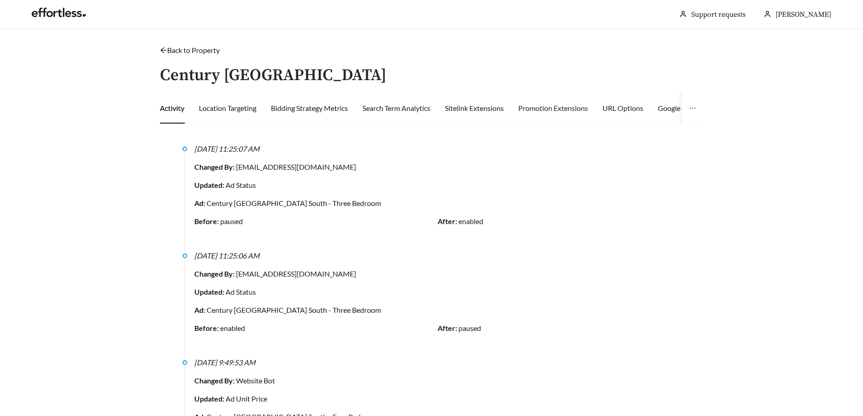
click at [574, 117] on div "Promotion Extensions" at bounding box center [553, 108] width 70 height 31
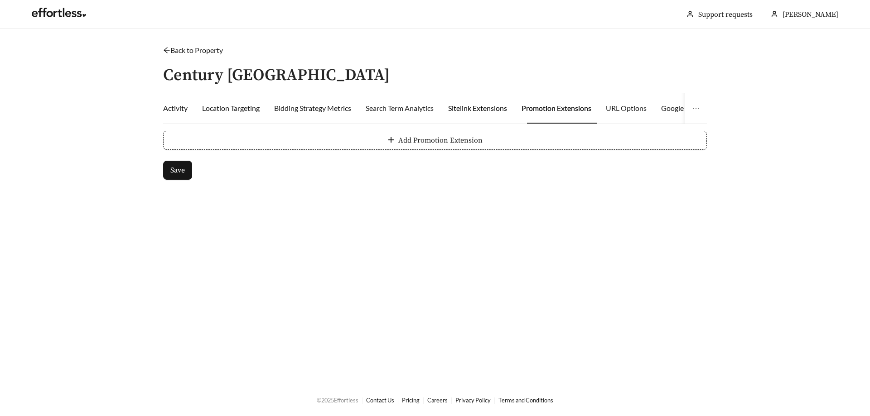
click at [483, 108] on div "Sitelink Extensions" at bounding box center [477, 108] width 59 height 11
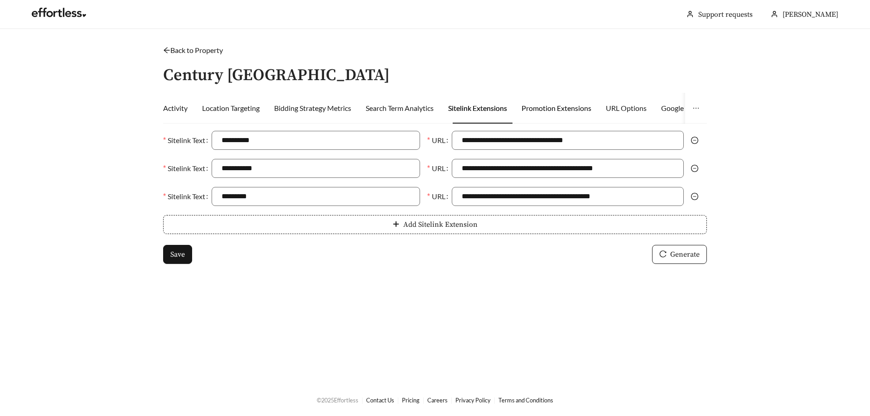
click at [551, 111] on div "Promotion Extensions" at bounding box center [557, 108] width 70 height 11
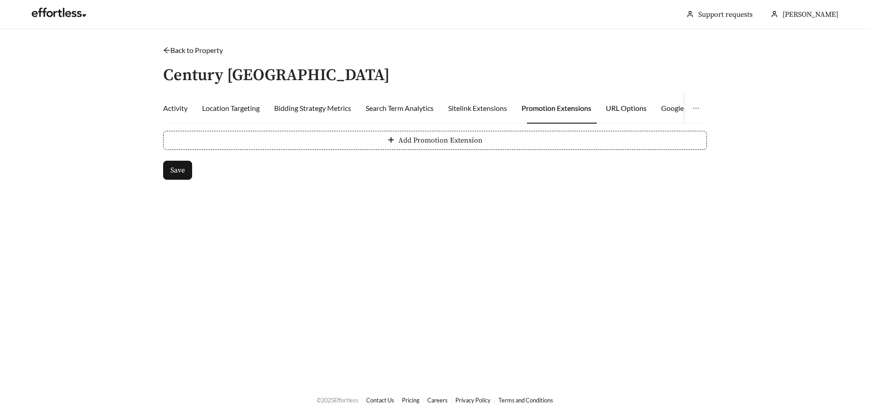
click at [631, 107] on div "URL Options" at bounding box center [626, 108] width 41 height 11
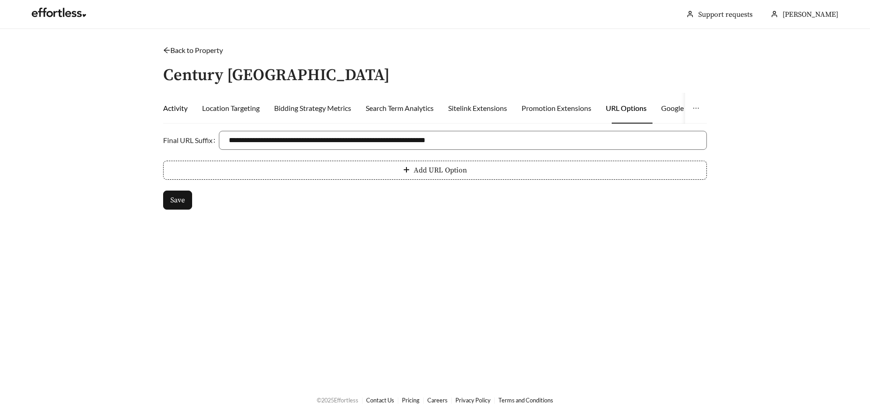
drag, startPoint x: 178, startPoint y: 109, endPoint x: 185, endPoint y: 109, distance: 7.7
click at [178, 109] on div "Activity" at bounding box center [175, 108] width 24 height 11
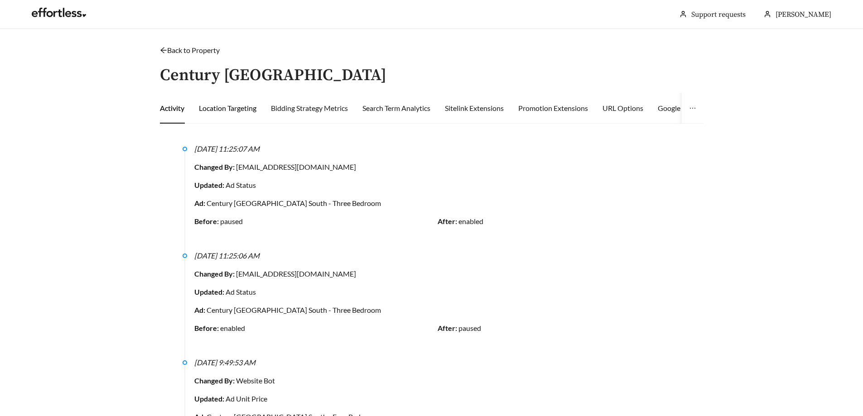
click at [207, 110] on div "Location Targeting" at bounding box center [228, 108] width 58 height 11
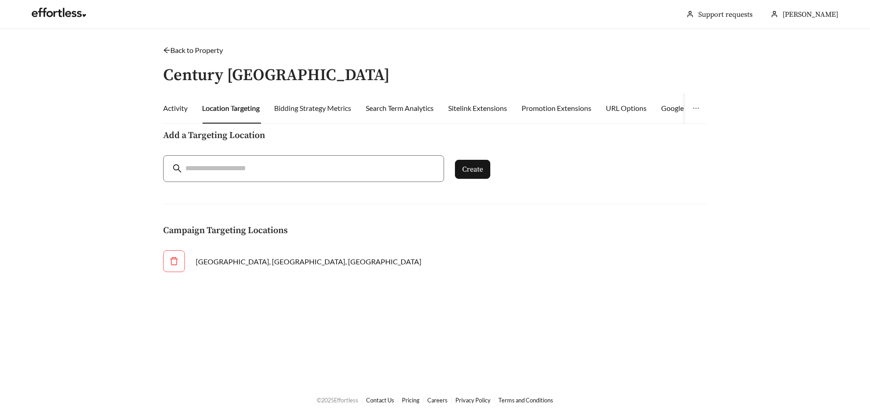
click at [301, 114] on div "Bidding Strategy Metrics" at bounding box center [312, 108] width 77 height 31
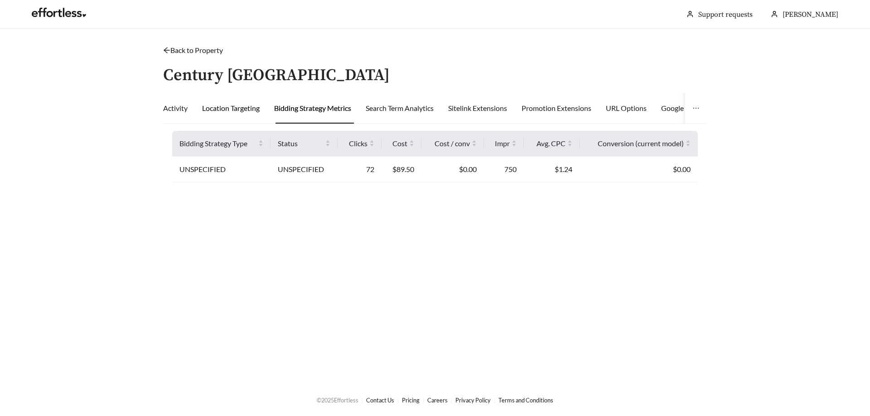
click at [254, 111] on div "Location Targeting" at bounding box center [231, 108] width 58 height 11
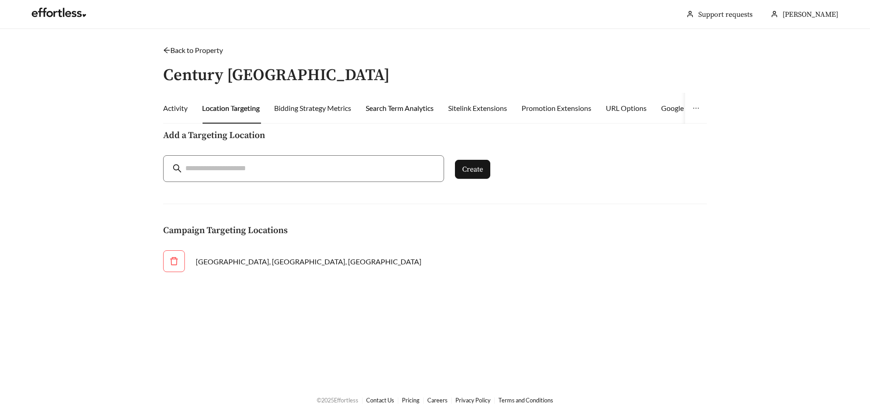
click at [413, 112] on div "Search Term Analytics" at bounding box center [400, 108] width 68 height 11
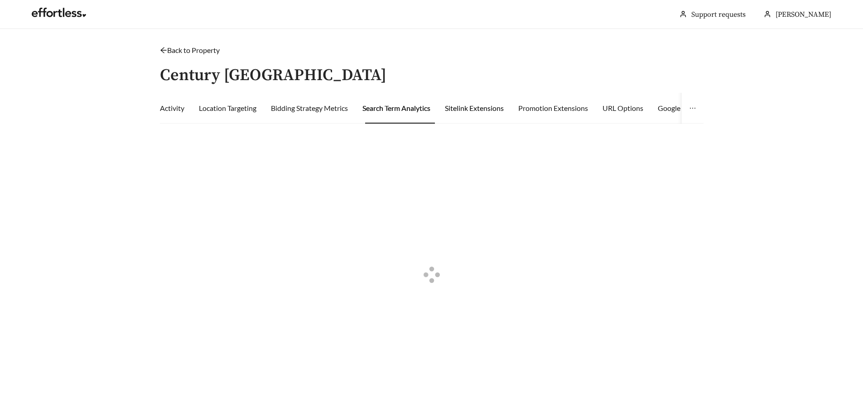
click at [485, 113] on div "Sitelink Extensions" at bounding box center [474, 108] width 59 height 11
